Goal: Task Accomplishment & Management: Manage account settings

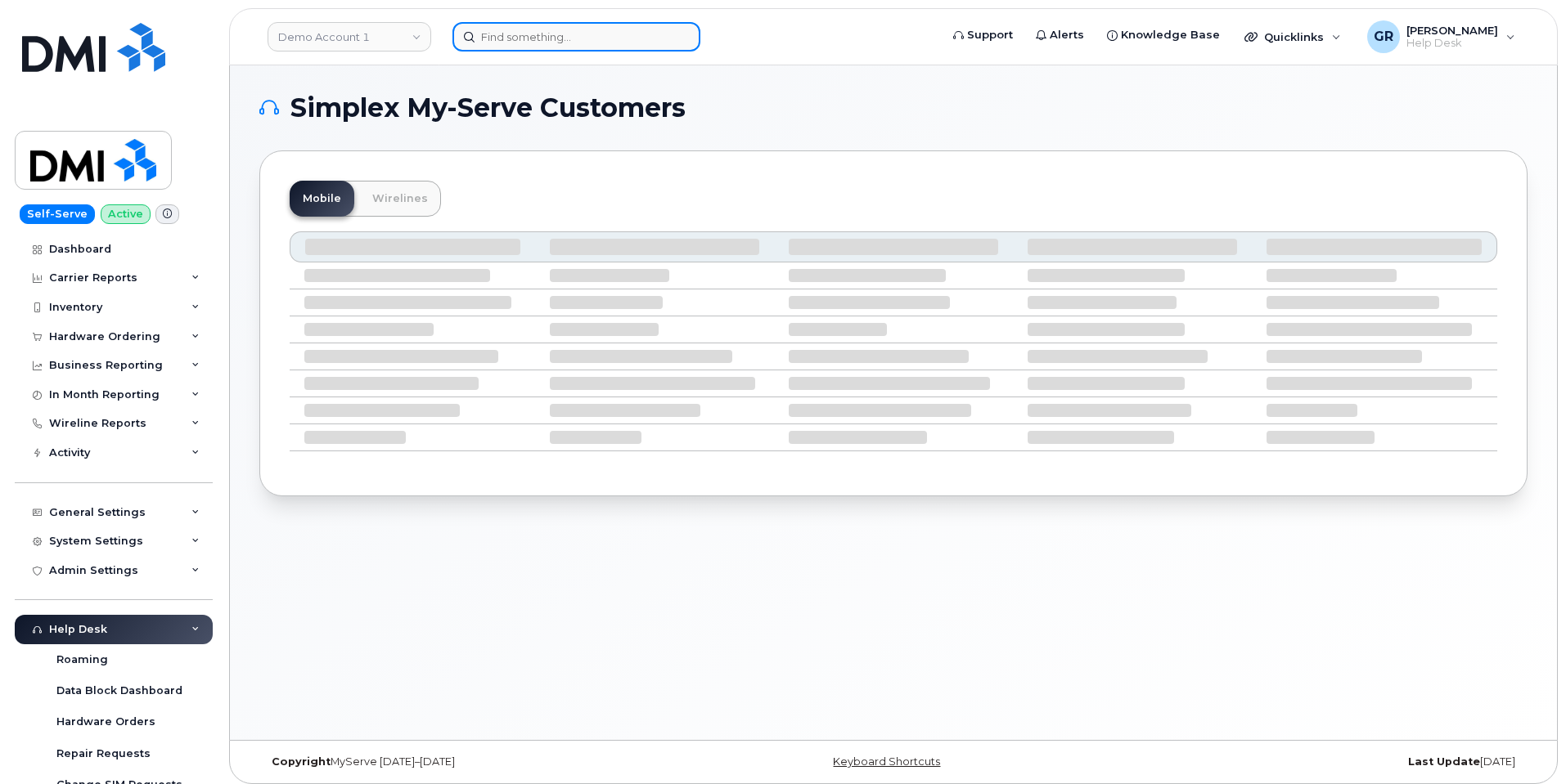
click at [527, 34] on input at bounding box center [576, 37] width 247 height 29
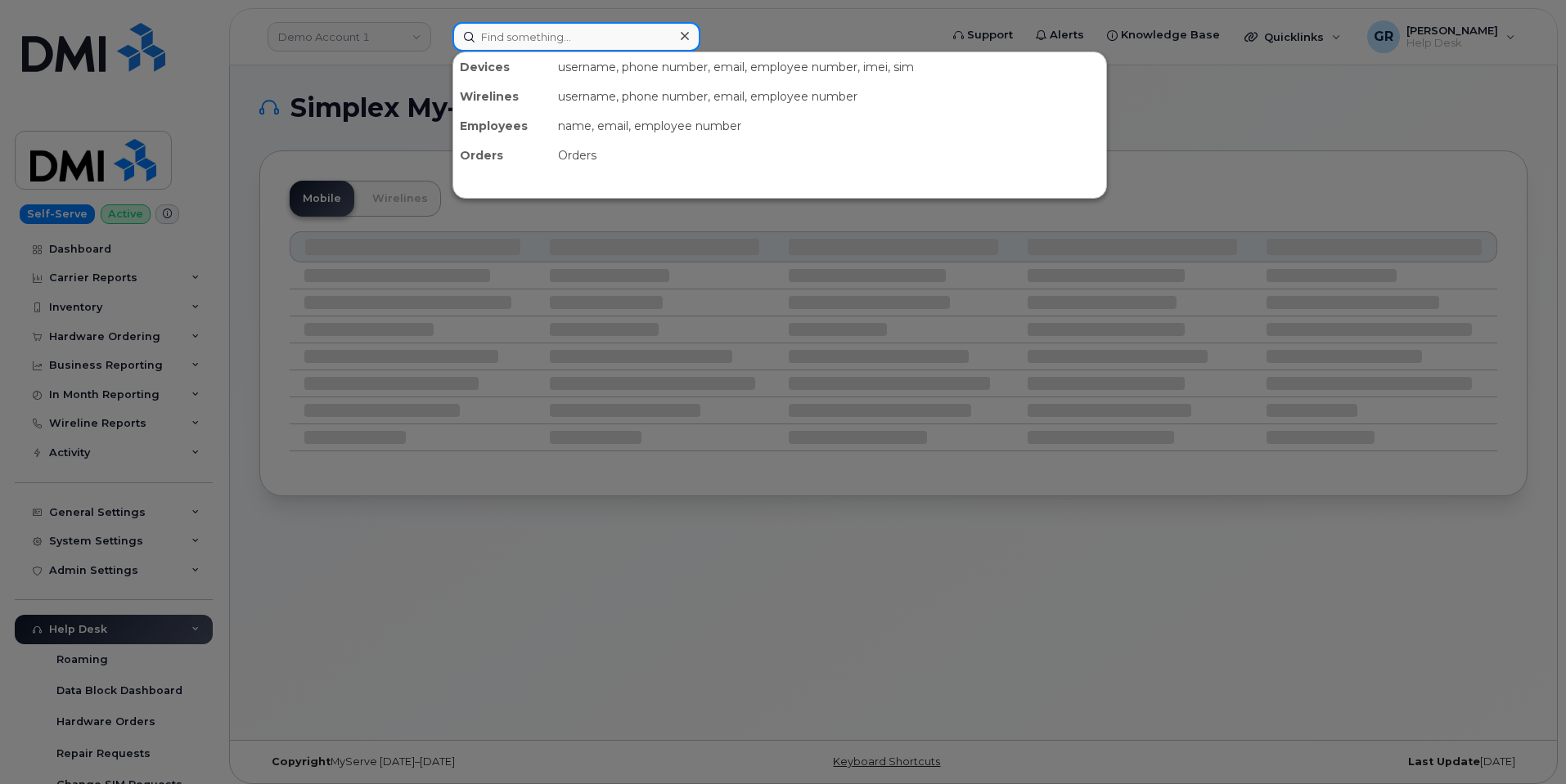
paste input "862-926-7336"
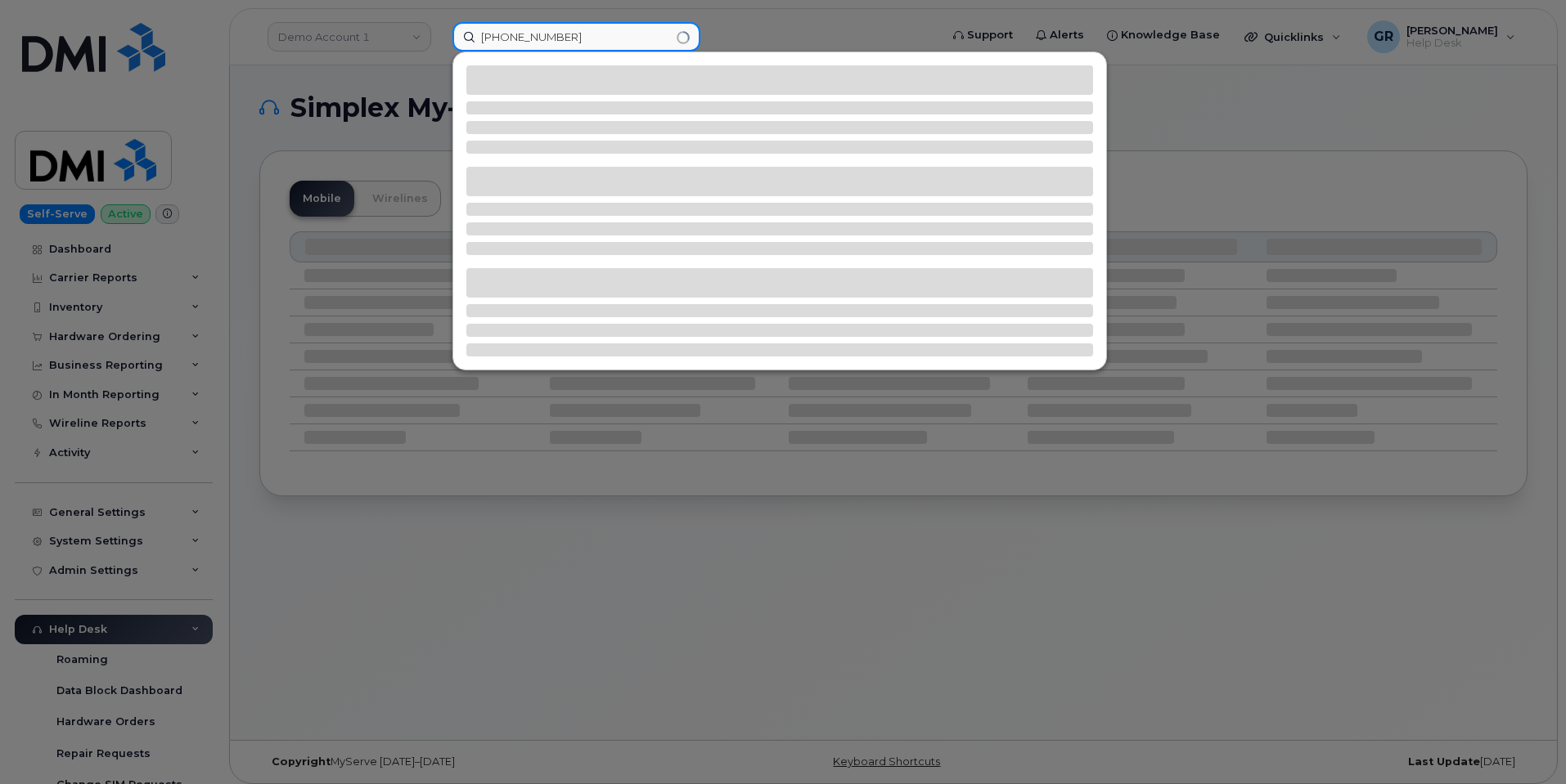
type input "862-926-7336"
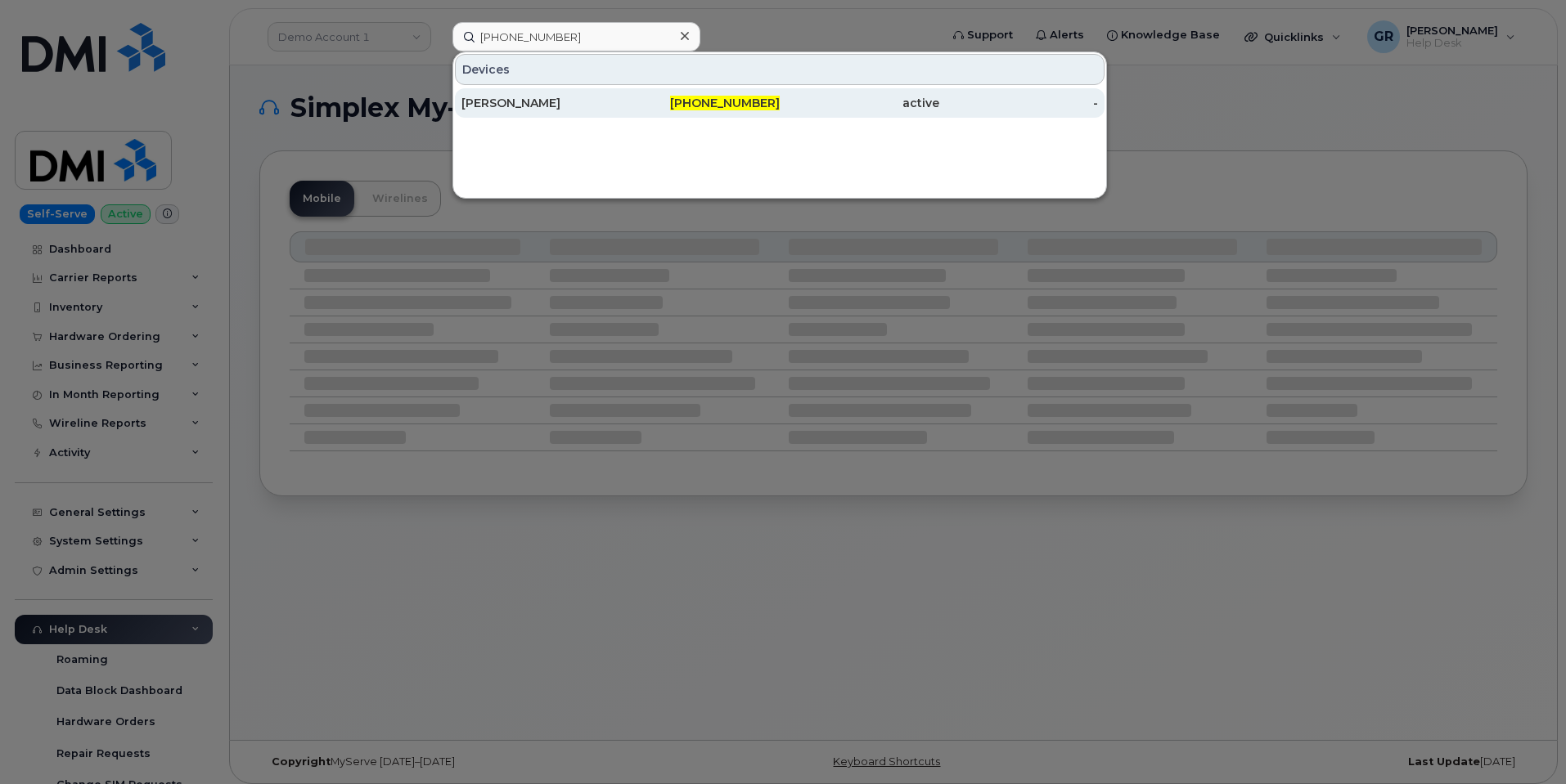
click at [663, 108] on div "862-926-7336" at bounding box center [700, 103] width 159 height 17
click at [710, 105] on span "862-926-7336" at bounding box center [725, 103] width 110 height 15
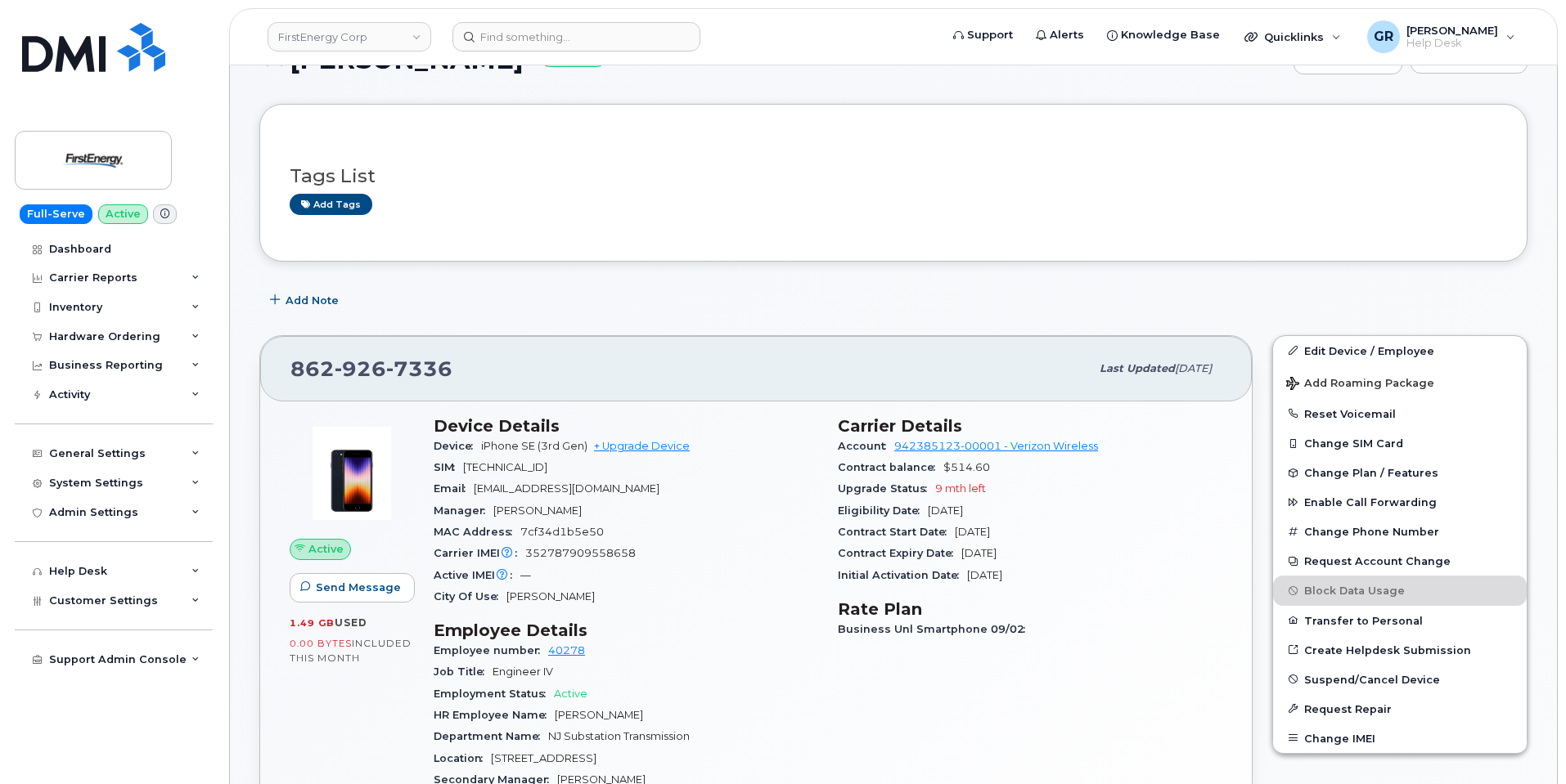
scroll to position [163, 0]
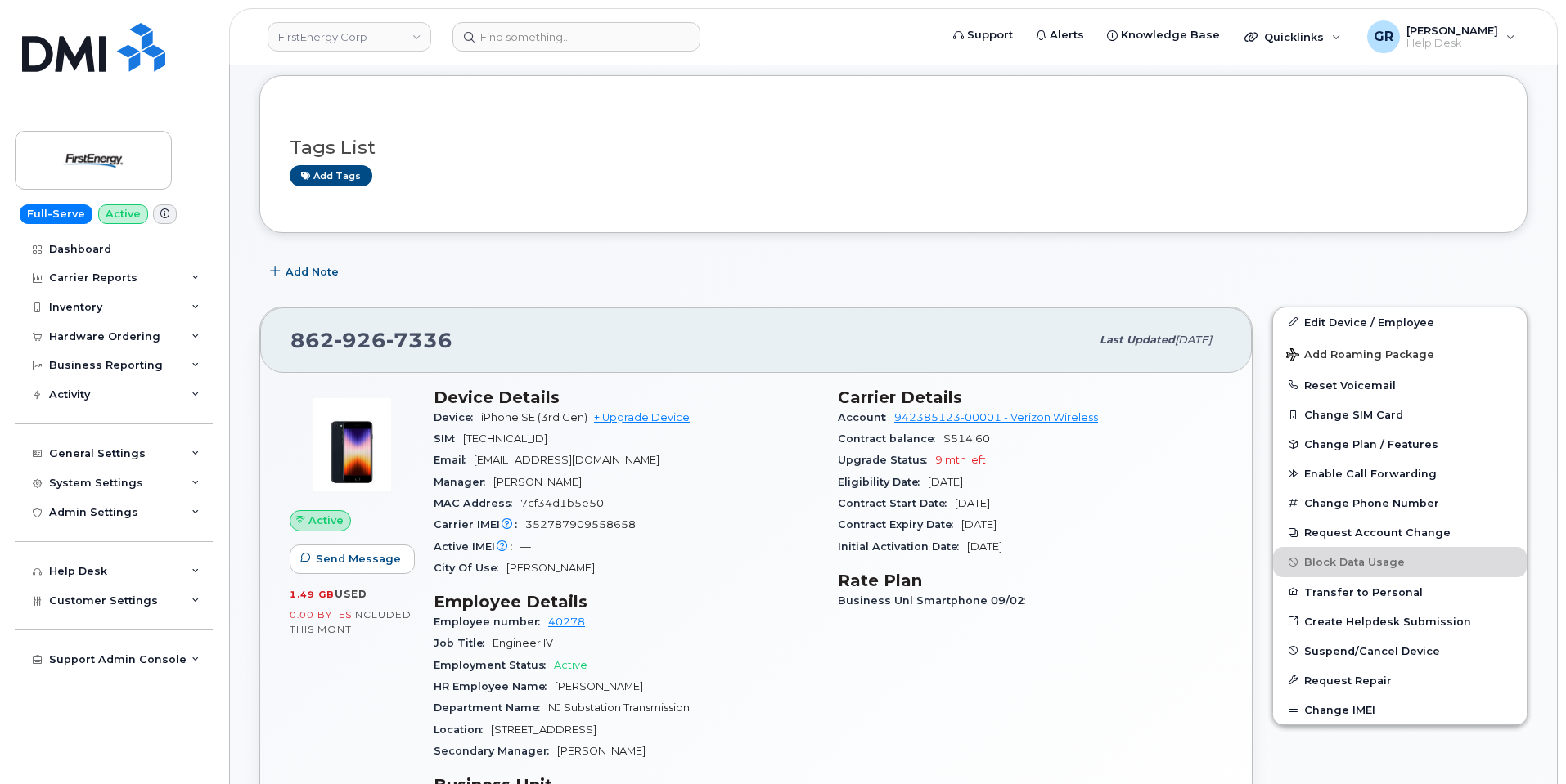
click at [529, 488] on span "Douglas P Stone" at bounding box center [537, 482] width 88 height 13
drag, startPoint x: 495, startPoint y: 487, endPoint x: 604, endPoint y: 487, distance: 109.0
click at [604, 487] on div "Manager Douglas P Stone" at bounding box center [625, 483] width 384 height 22
click at [598, 484] on div "Manager Douglas P Stone" at bounding box center [625, 483] width 384 height 22
click at [515, 491] on div "Manager Douglas P Stone" at bounding box center [625, 483] width 384 height 22
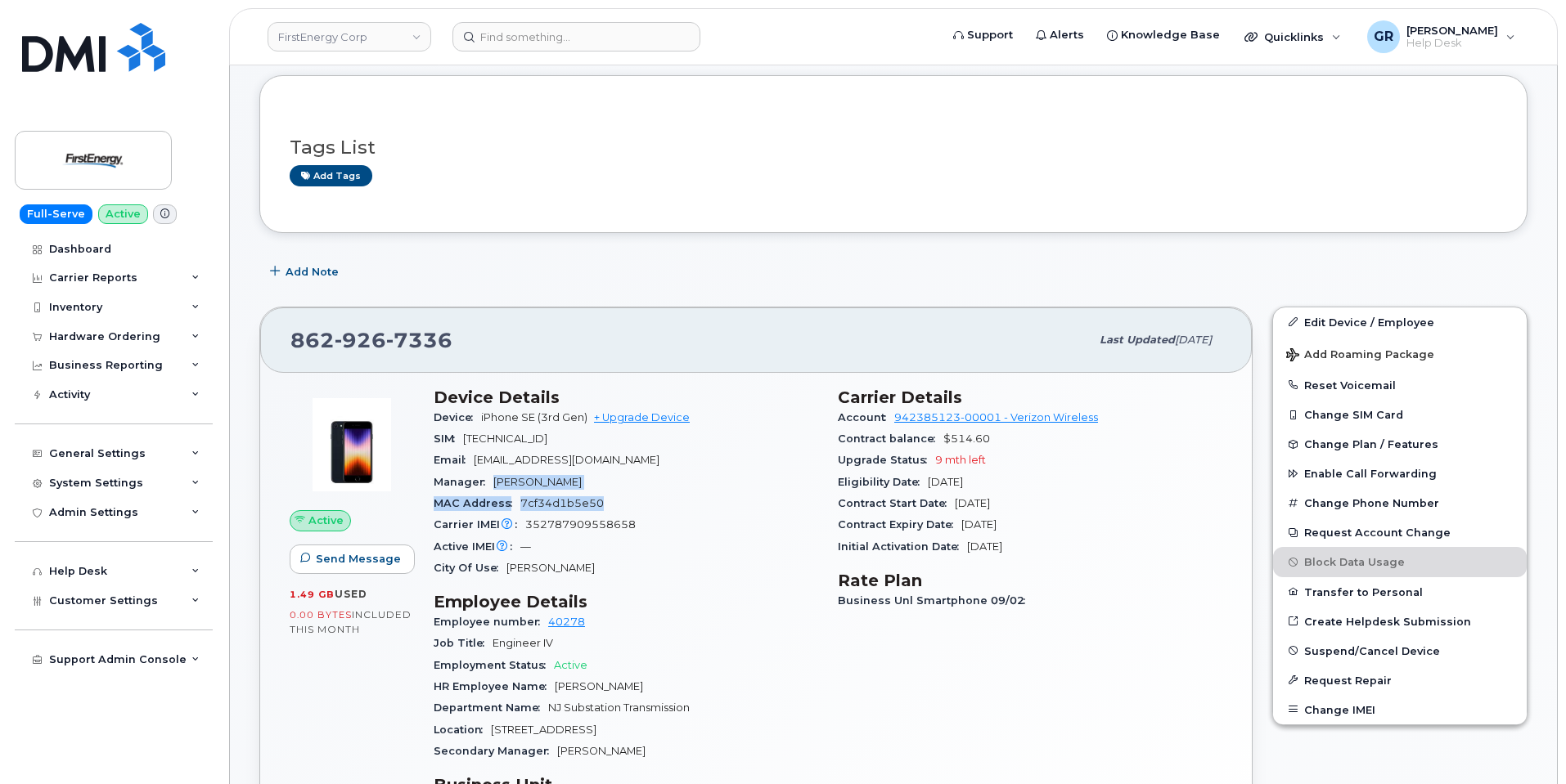
drag, startPoint x: 496, startPoint y: 479, endPoint x: 654, endPoint y: 496, distance: 158.9
click at [654, 496] on section "Device Details Device iPhone SE (3rd Gen) + Upgrade Device SIM 8914800001077283…" at bounding box center [625, 484] width 384 height 192
click at [558, 475] on div "Manager Douglas P Stone" at bounding box center [625, 483] width 384 height 22
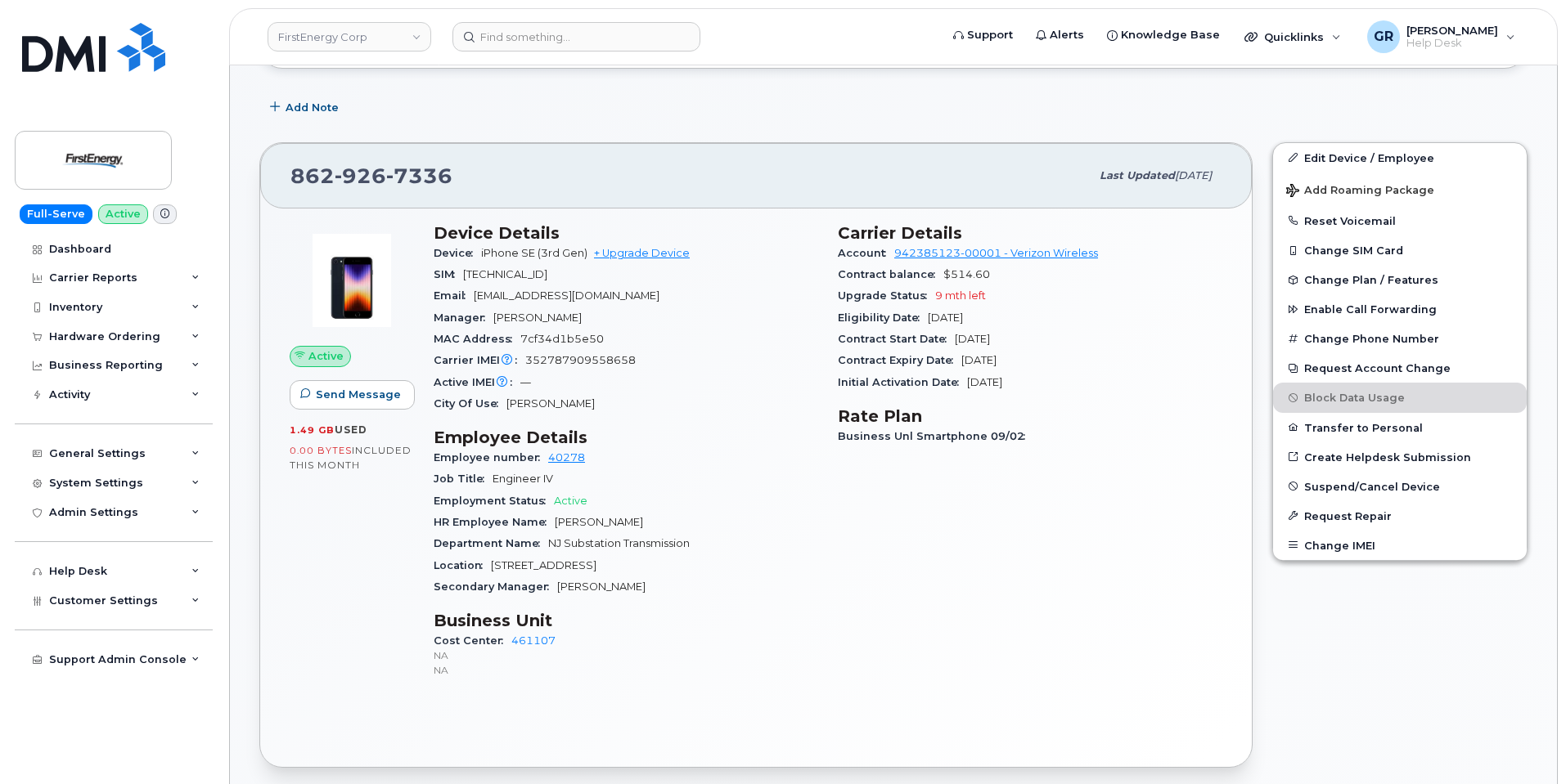
scroll to position [327, 0]
click at [1359, 167] on link "Edit Device / Employee" at bounding box center [1400, 158] width 253 height 29
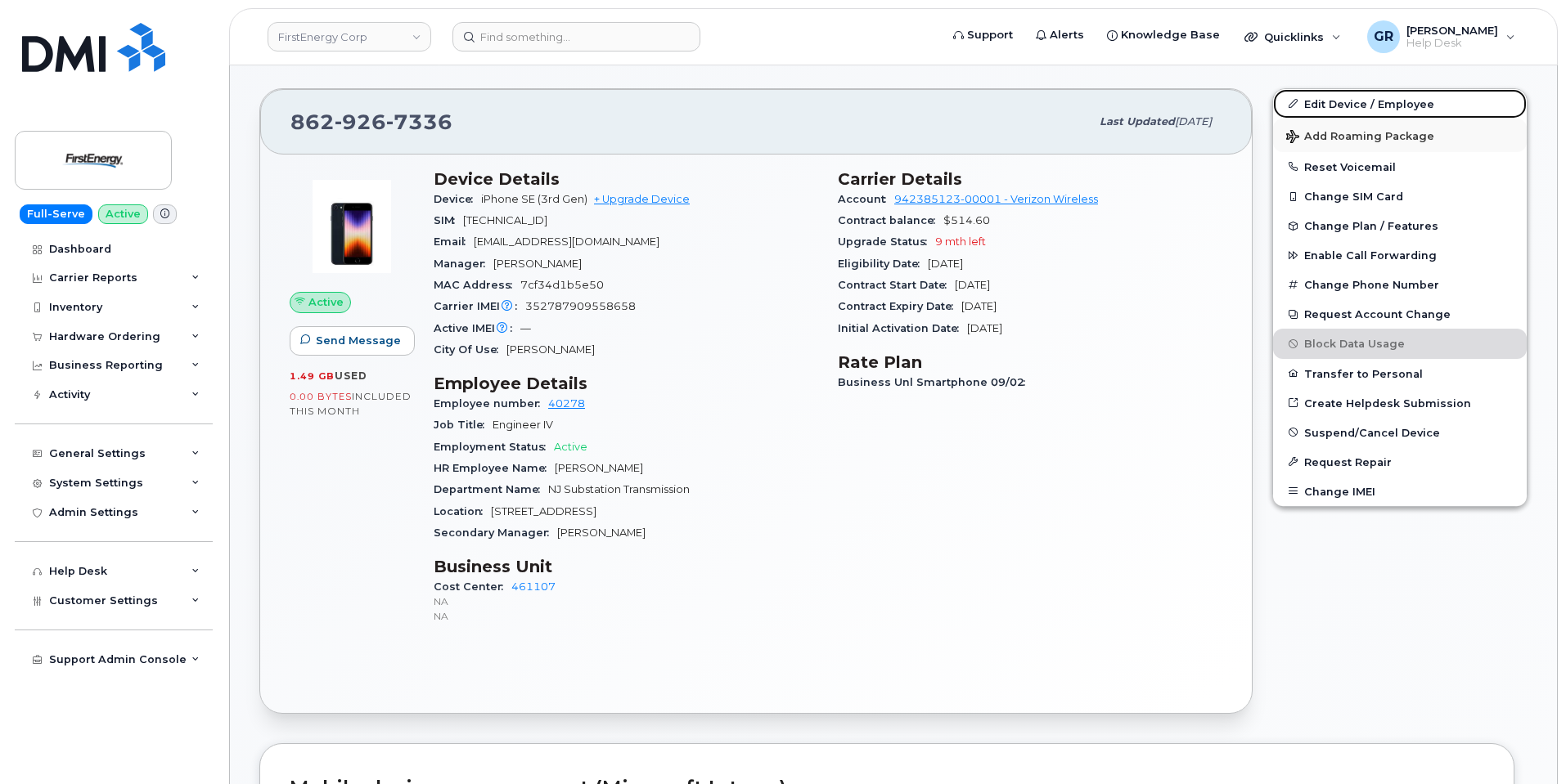
scroll to position [249, 0]
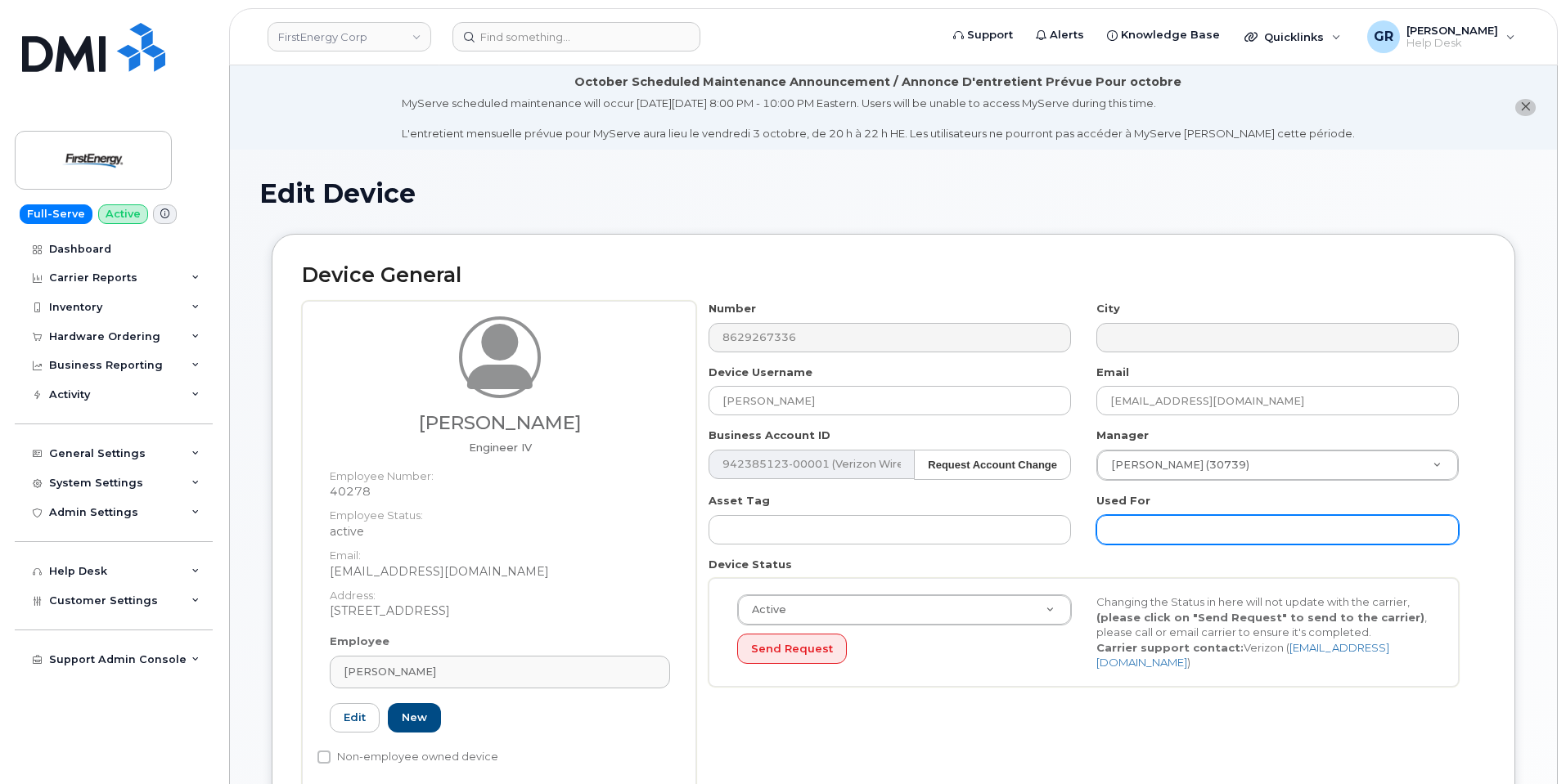
click at [1169, 525] on input "text" at bounding box center [1277, 530] width 363 height 29
paste input "Mobile Hotspot Approved via (Case #)"
drag, startPoint x: 1307, startPoint y: 528, endPoint x: 1269, endPoint y: 532, distance: 38.2
click at [1269, 532] on input "Mobile Hotspot Approved via (Case #)" at bounding box center [1277, 530] width 363 height 29
paste input "CS0806418"
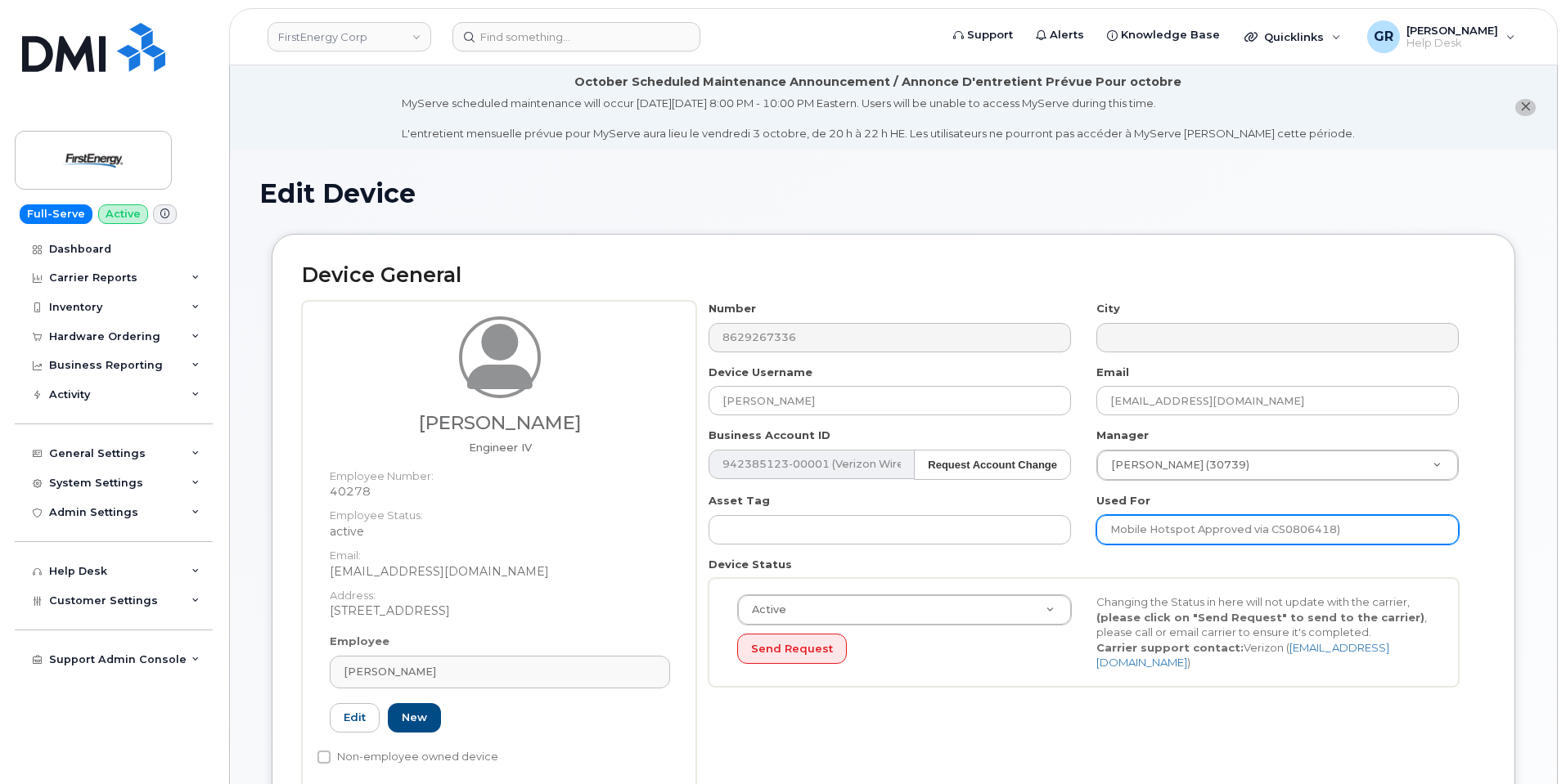
click at [1352, 525] on input "Mobile Hotspot Approved via CS0806418)" at bounding box center [1277, 530] width 363 height 29
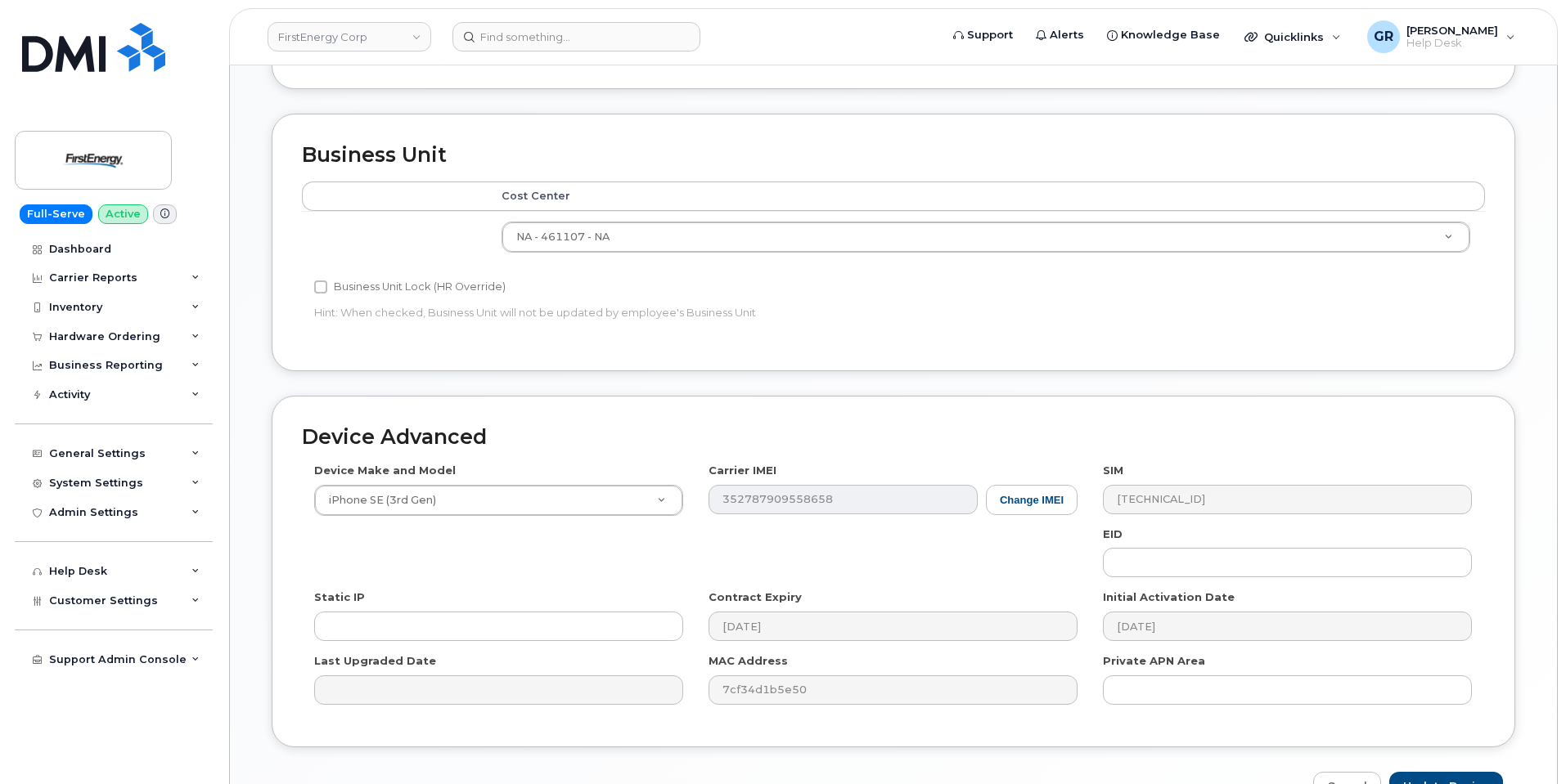
scroll to position [835, 0]
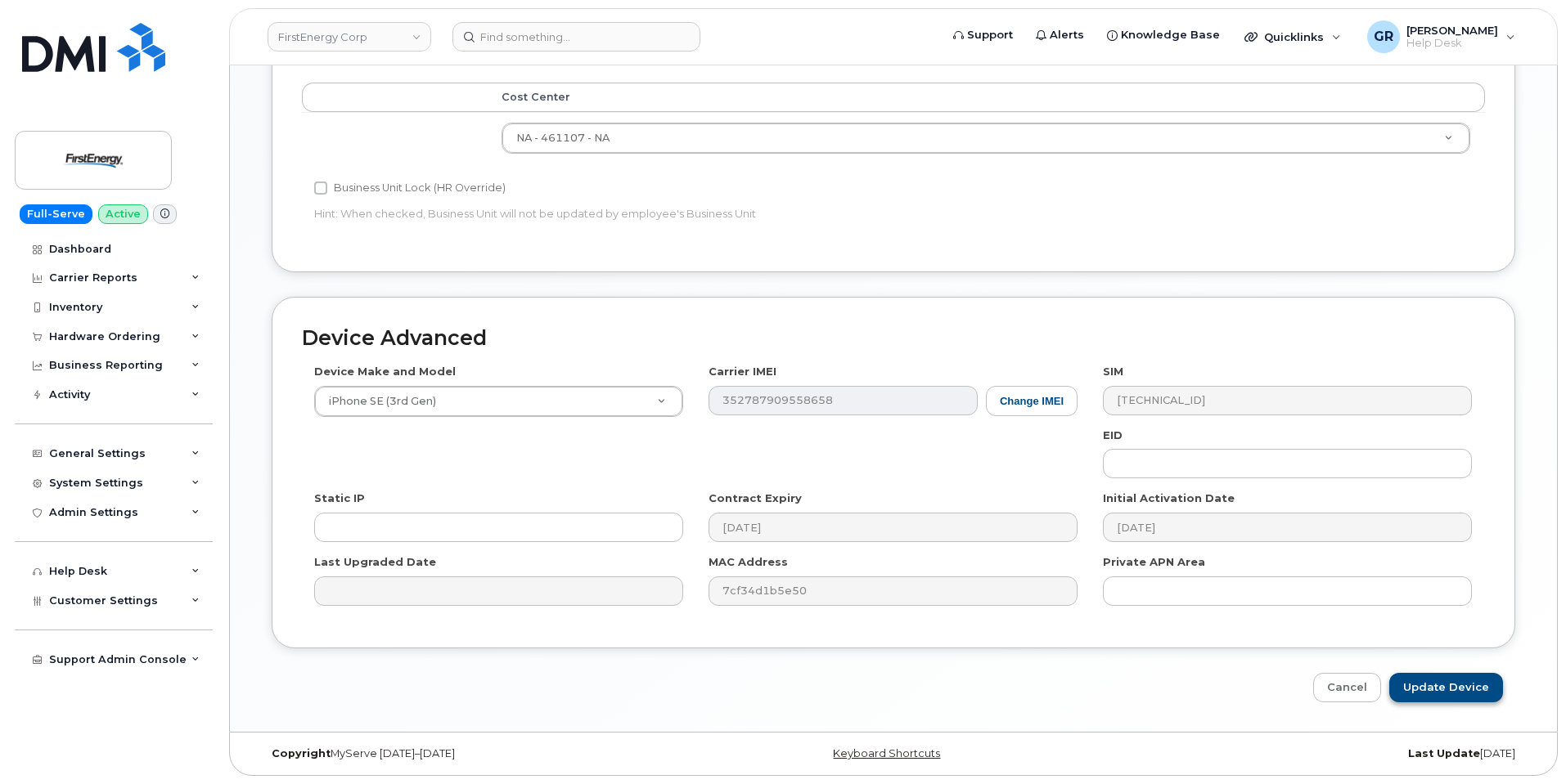
type input "Mobile Hotspot Approved via CS0806418"
click at [1429, 689] on input "Update Device" at bounding box center [1446, 687] width 113 height 30
type input "Saving..."
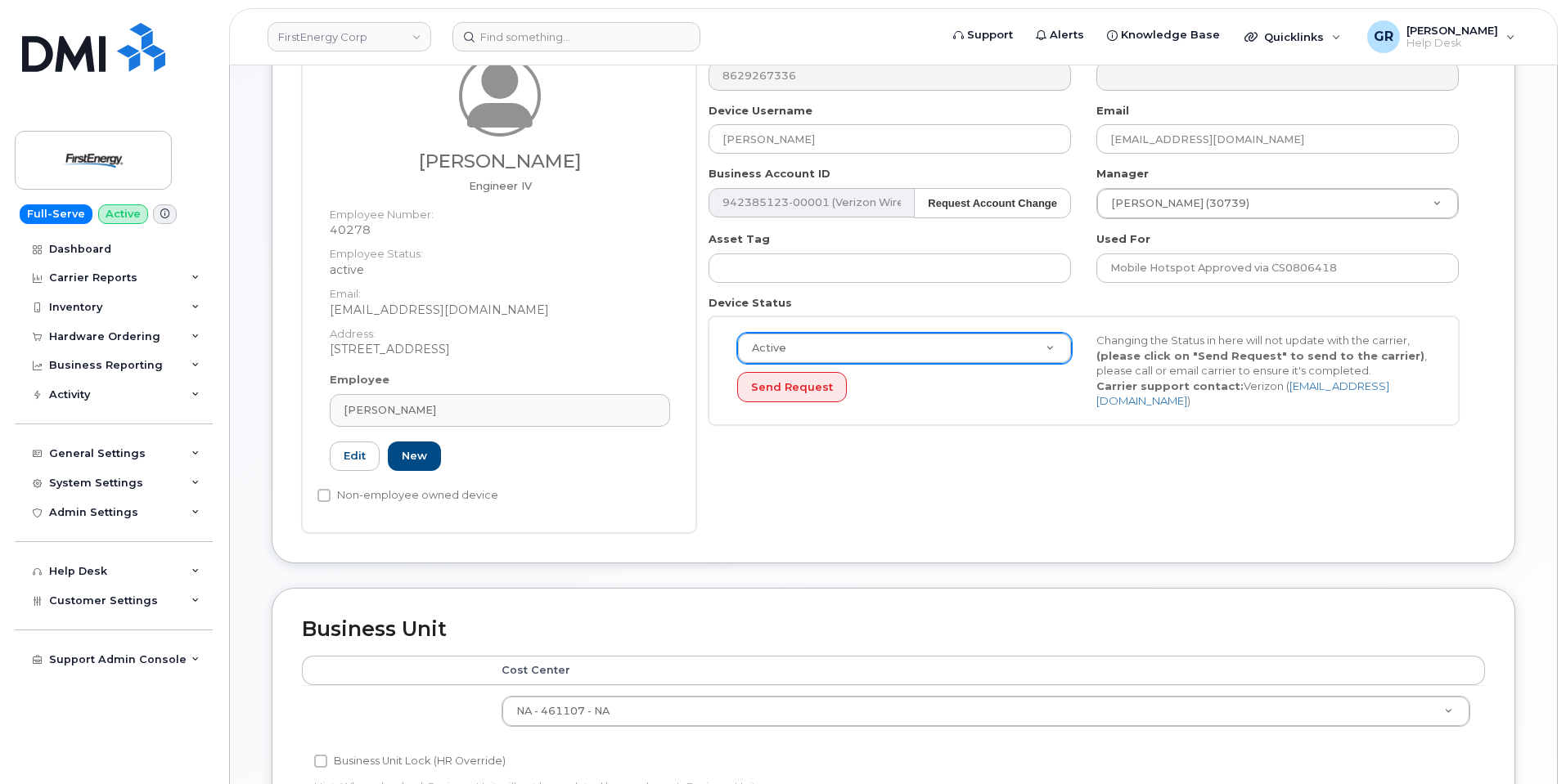
scroll to position [0, 0]
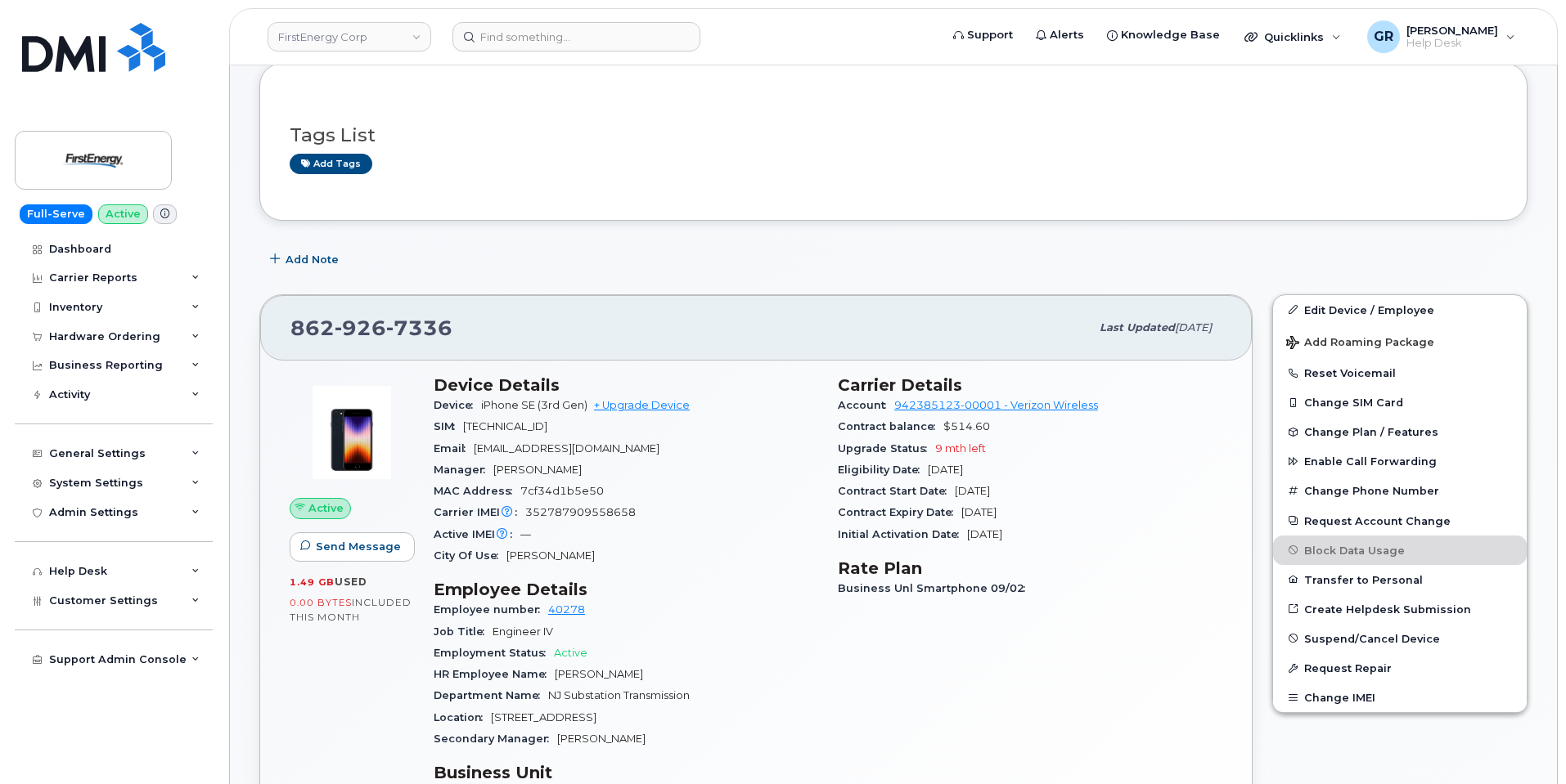
scroll to position [245, 0]
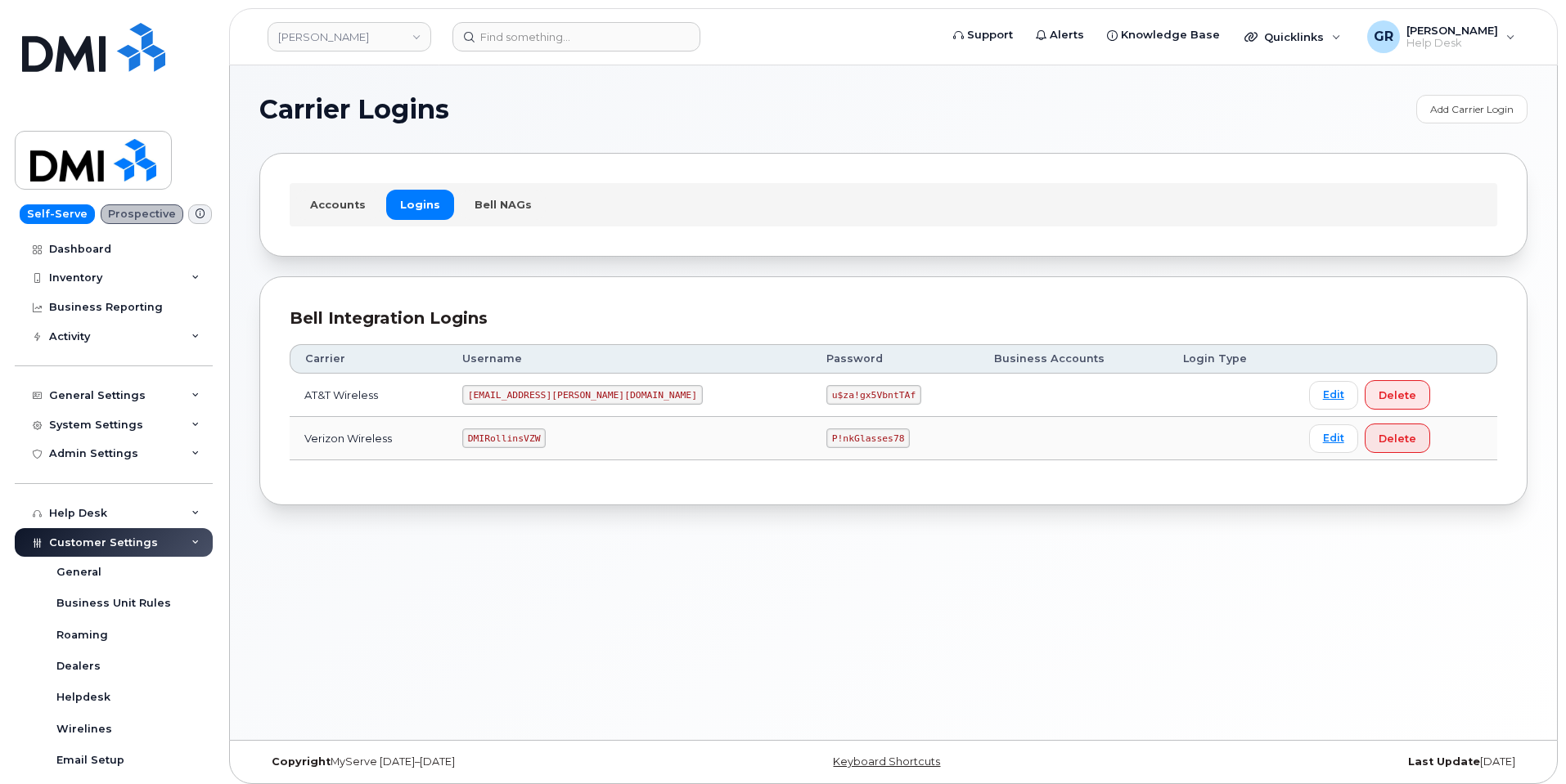
click at [827, 439] on code "P!nkGlasses78" at bounding box center [868, 438] width 83 height 20
copy code "P!nkGlasses78"
click at [827, 435] on code "P!nkGlasses78" at bounding box center [868, 438] width 83 height 20
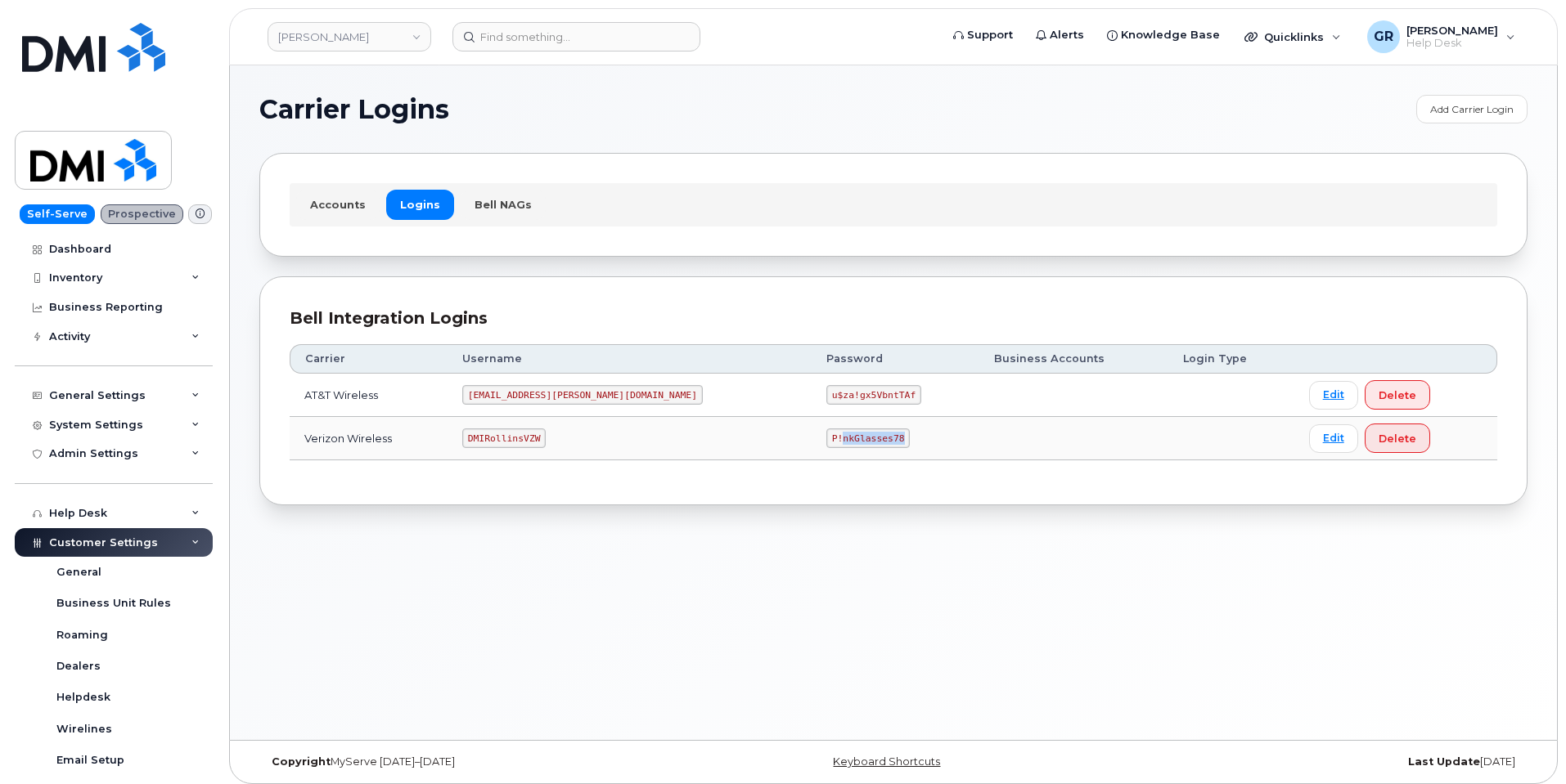
click at [827, 434] on code "P!nkGlasses78" at bounding box center [868, 438] width 83 height 20
copy code "P!nkGlasses78"
